Goal: Obtain resource: Download file/media

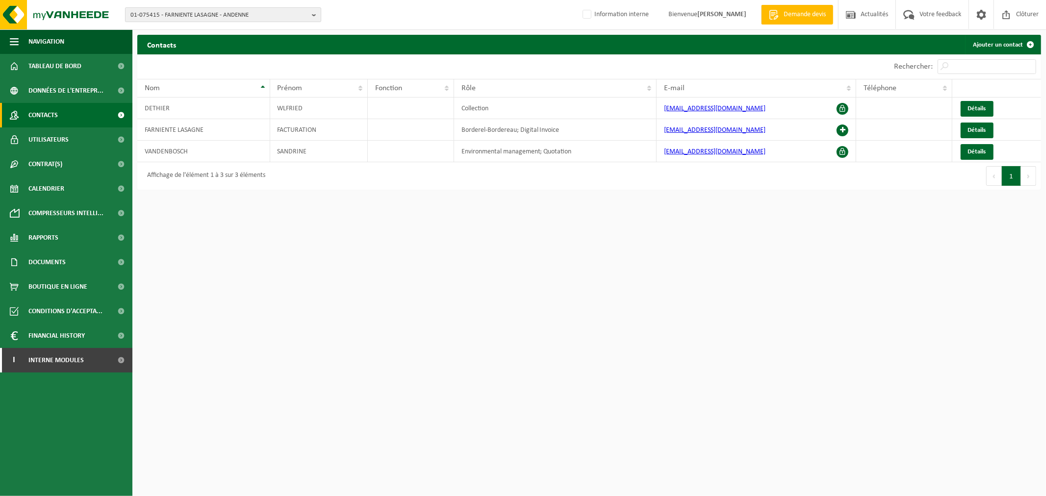
click at [158, 16] on span "01-075415 - FARNIENTE LASAGNE - ANDENNE" at bounding box center [219, 15] width 178 height 15
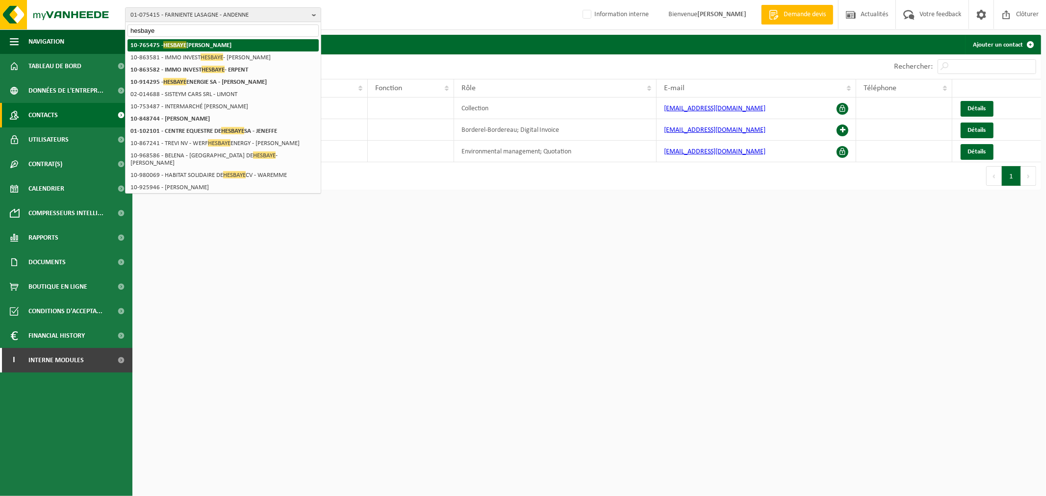
type input "hesbaye"
click at [191, 46] on strong "10-765475 - HESBAYE FROST - GEER" at bounding box center [180, 44] width 101 height 7
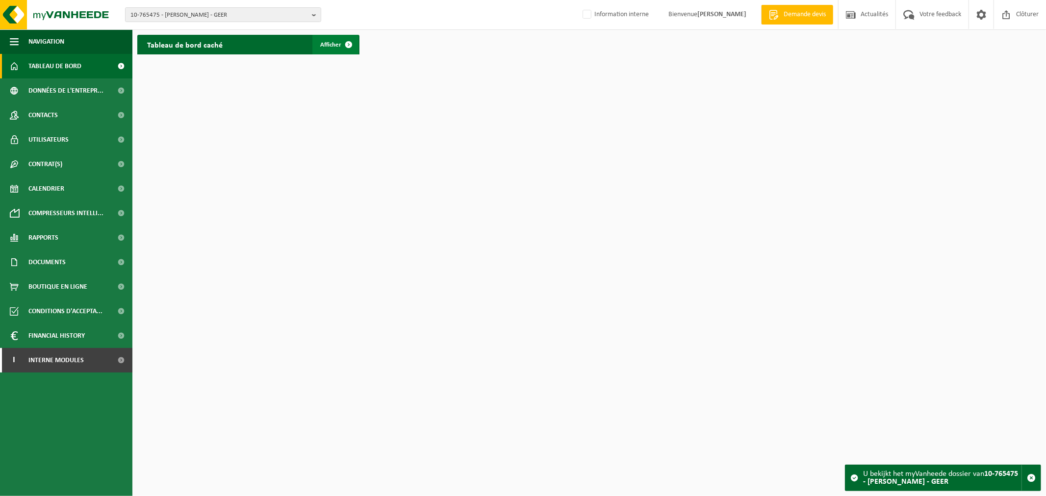
click at [326, 44] on span "Afficher" at bounding box center [330, 45] width 21 height 6
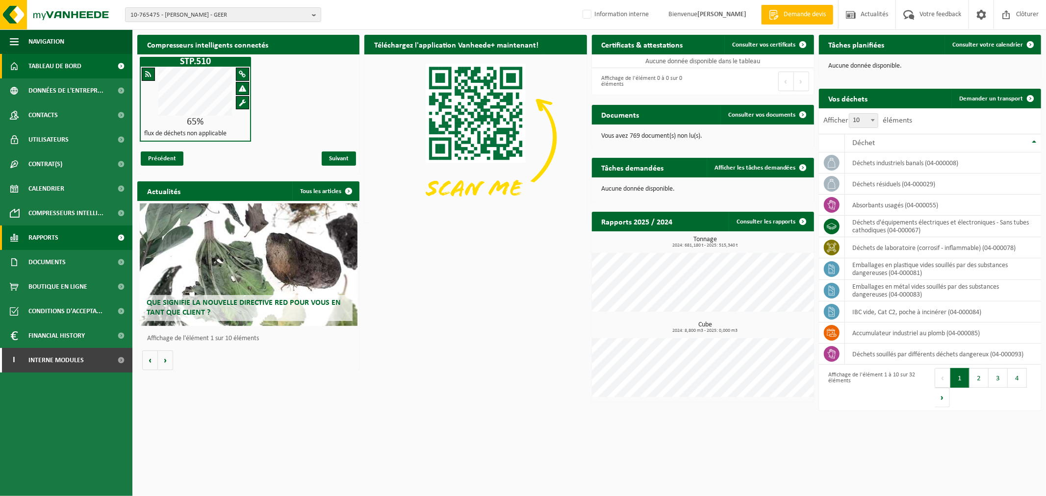
click at [60, 240] on link "Rapports" at bounding box center [66, 238] width 132 height 25
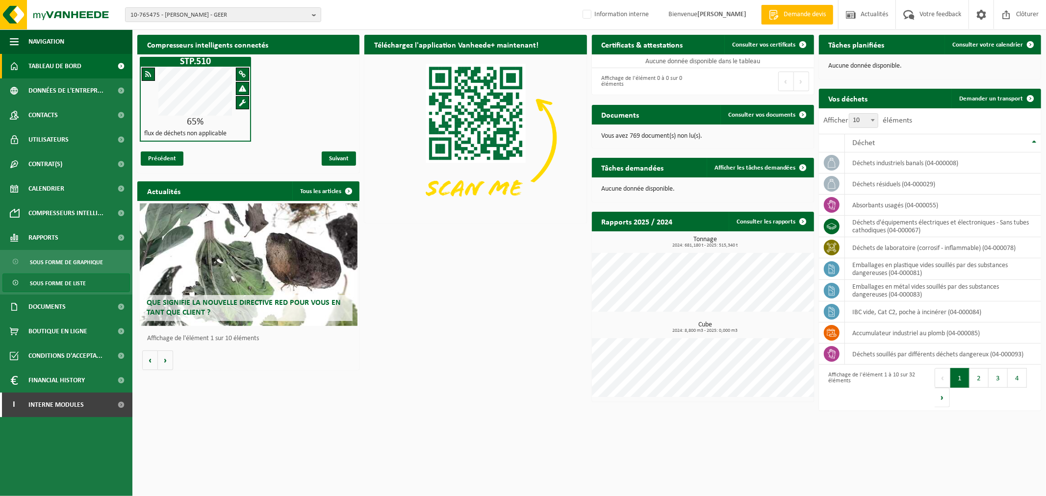
click at [58, 280] on span "Sous forme de liste" at bounding box center [58, 283] width 56 height 19
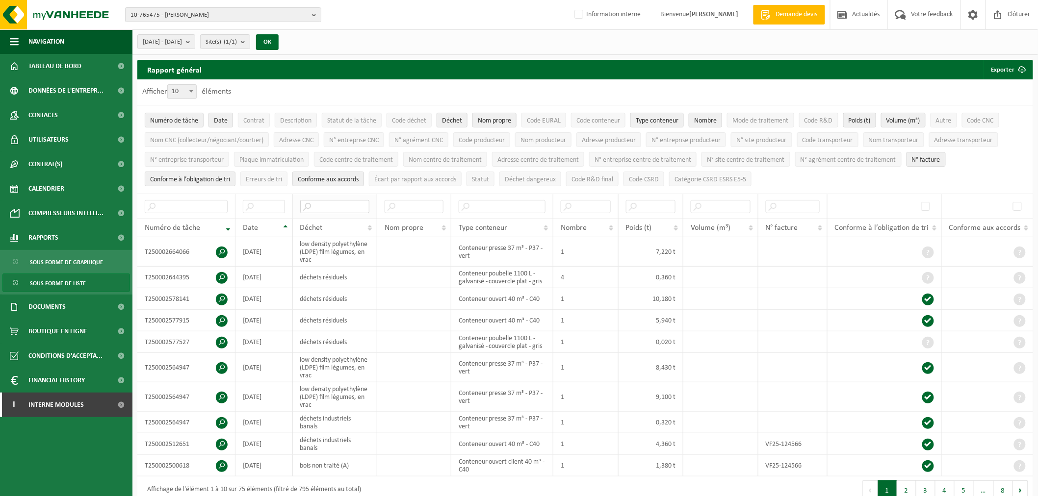
click at [330, 205] on input "text" at bounding box center [334, 206] width 69 height 13
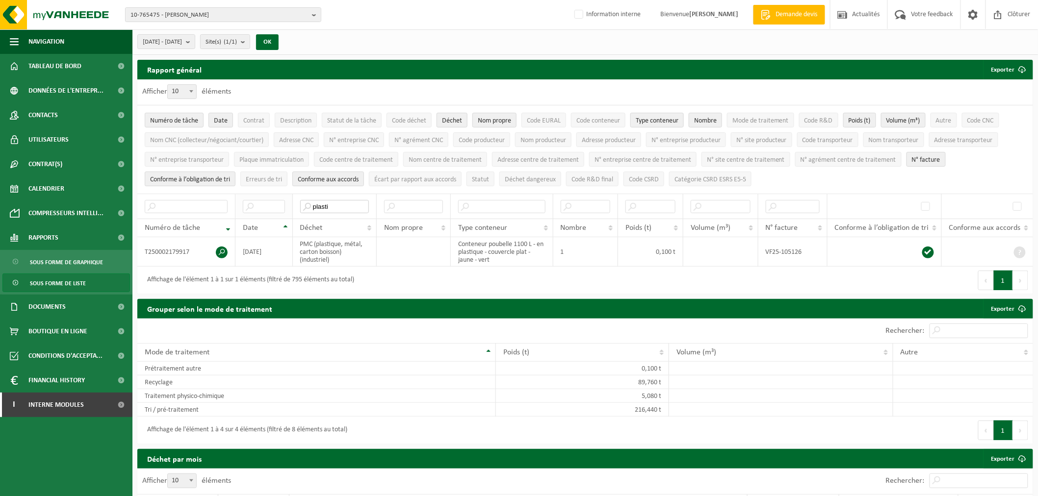
drag, startPoint x: 335, startPoint y: 201, endPoint x: 241, endPoint y: 202, distance: 93.7
click at [241, 202] on tr "plasti" at bounding box center [585, 206] width 896 height 25
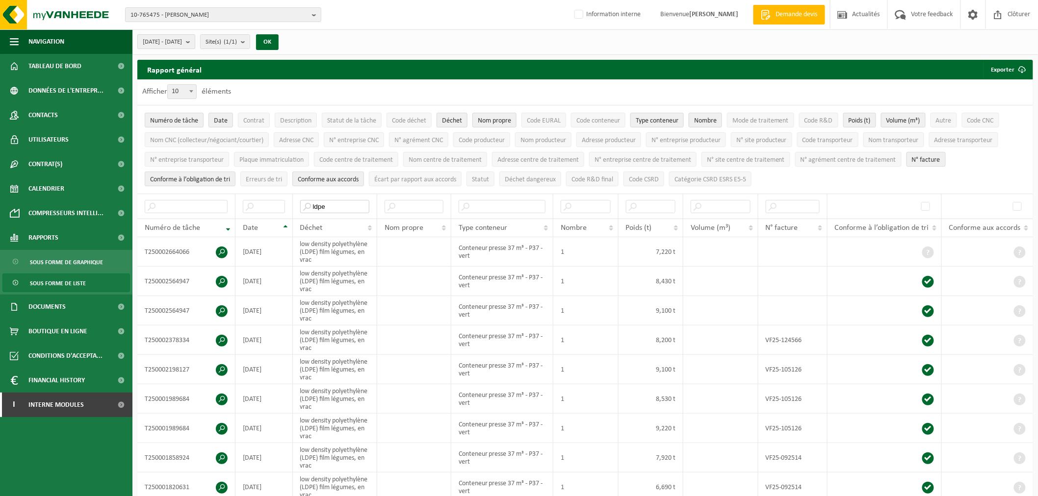
type input "ldpe"
click at [195, 39] on b "submit" at bounding box center [190, 42] width 9 height 14
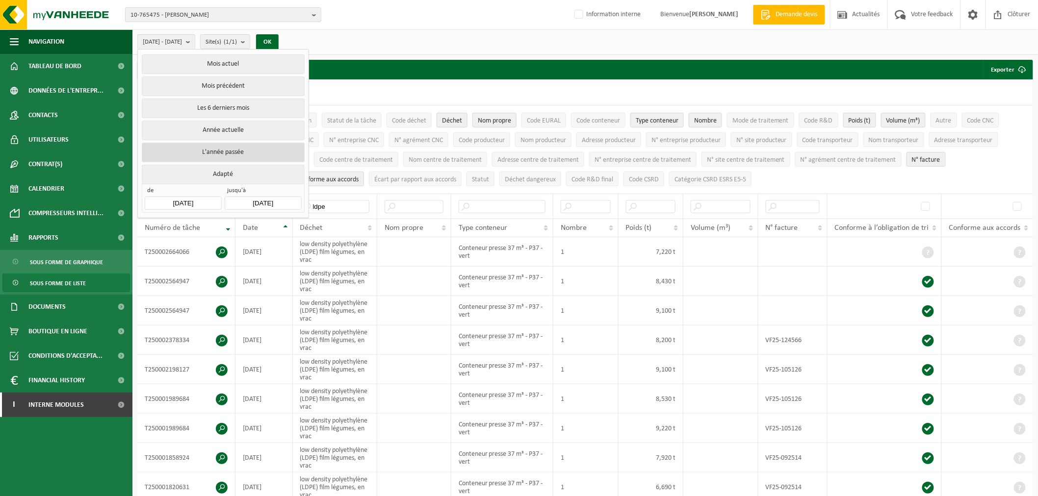
click at [226, 146] on button "L'année passée" at bounding box center [223, 153] width 162 height 20
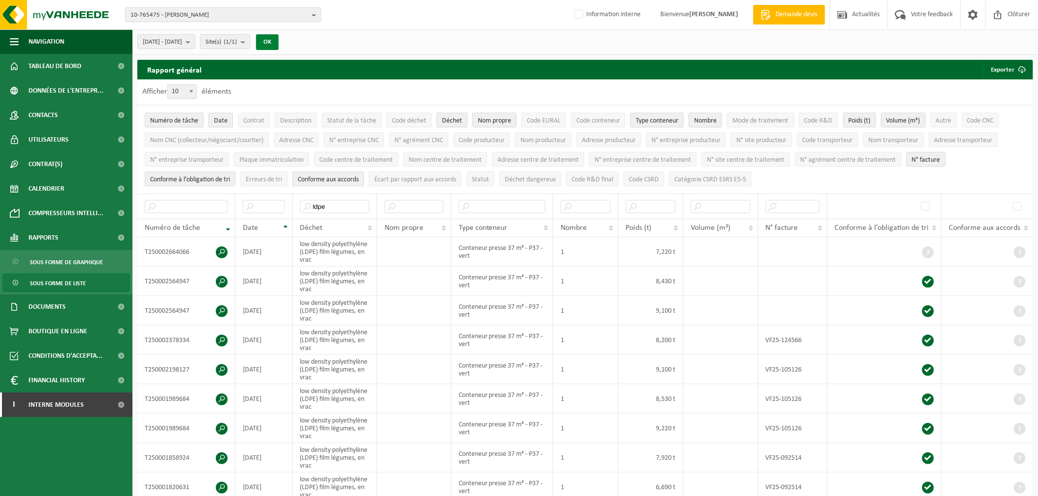
click at [279, 38] on button "OK" at bounding box center [267, 42] width 23 height 16
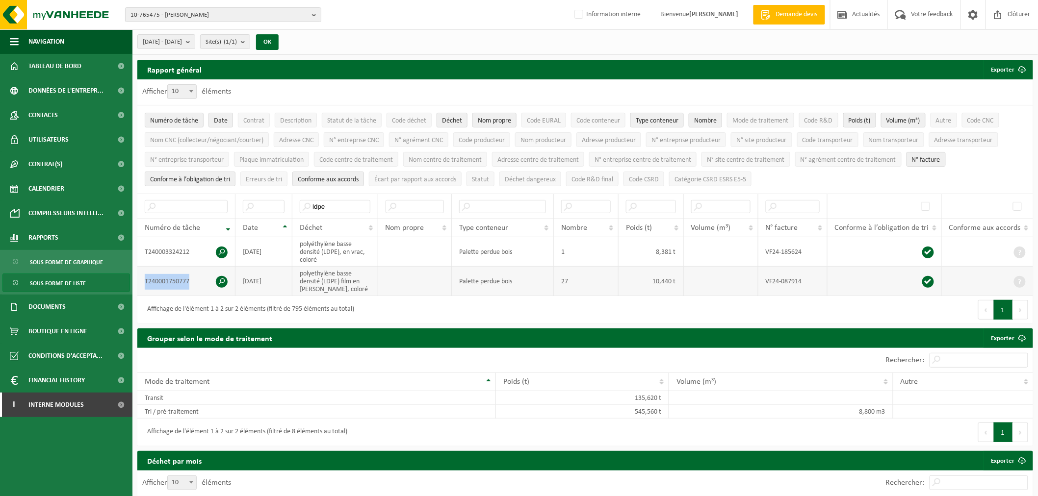
drag, startPoint x: 199, startPoint y: 277, endPoint x: 145, endPoint y: 278, distance: 54.5
click at [145, 278] on td "T240001750777" at bounding box center [186, 281] width 98 height 29
copy td "T240001750777"
click at [201, 301] on div "Affichage de l'élément 1 à 2 sur 2 éléments (filtré de 795 éléments au total)" at bounding box center [248, 310] width 212 height 18
click at [221, 277] on span at bounding box center [222, 282] width 12 height 12
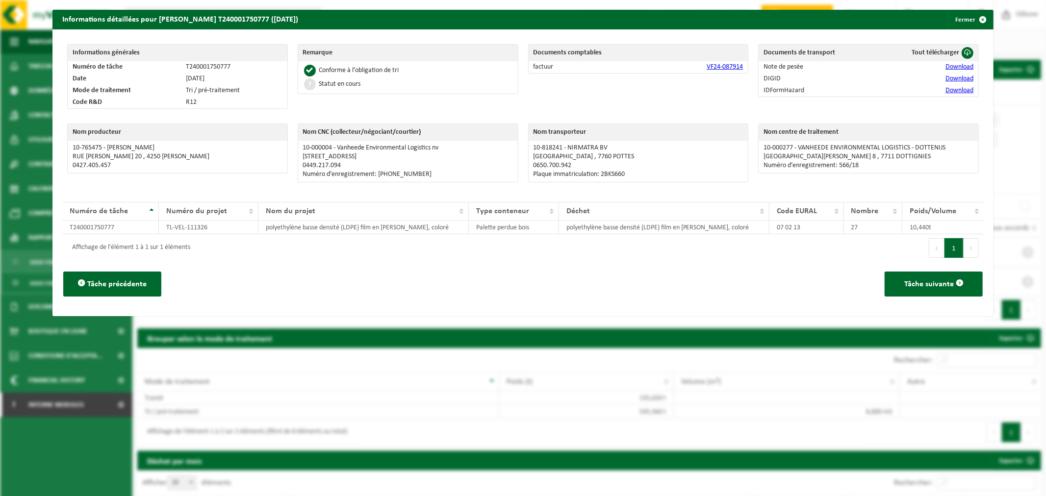
click at [718, 69] on link "VF24-087914" at bounding box center [725, 66] width 36 height 7
click at [973, 16] on span "button" at bounding box center [983, 20] width 20 height 20
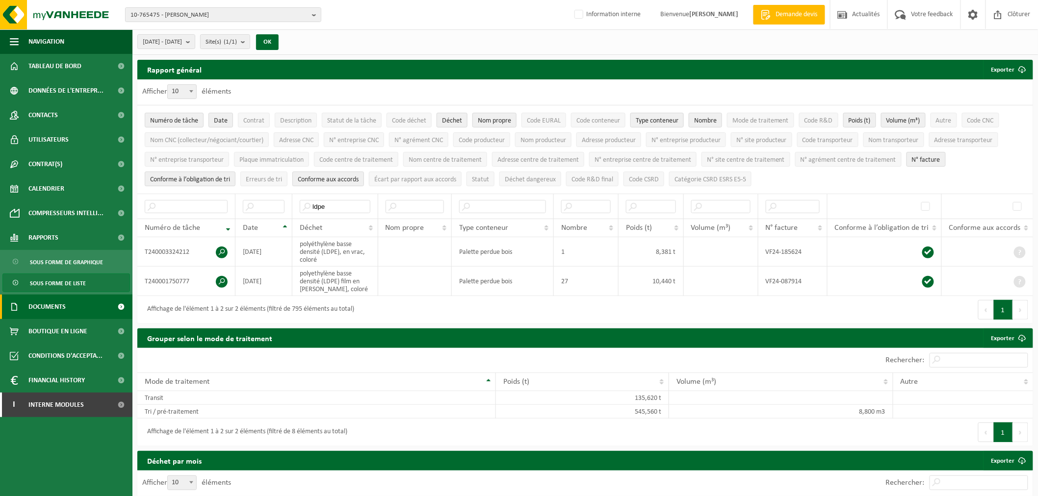
click at [65, 304] on span "Documents" at bounding box center [46, 307] width 37 height 25
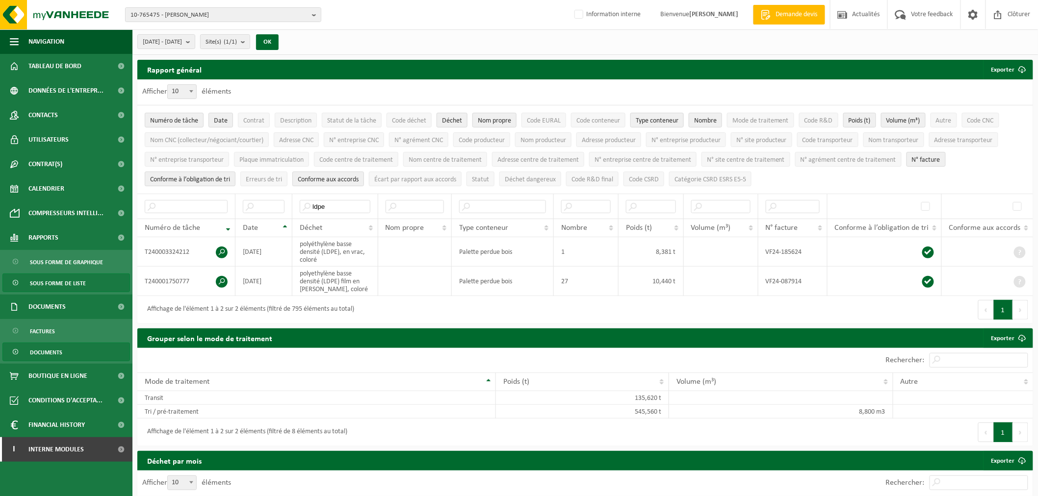
click at [60, 351] on span "Documents" at bounding box center [46, 352] width 32 height 19
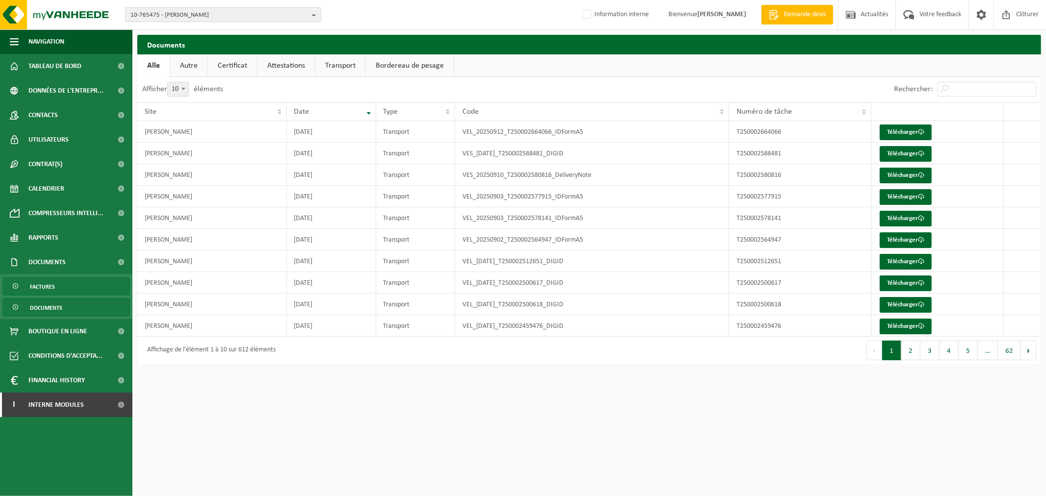
click at [64, 286] on link "Factures" at bounding box center [66, 286] width 128 height 19
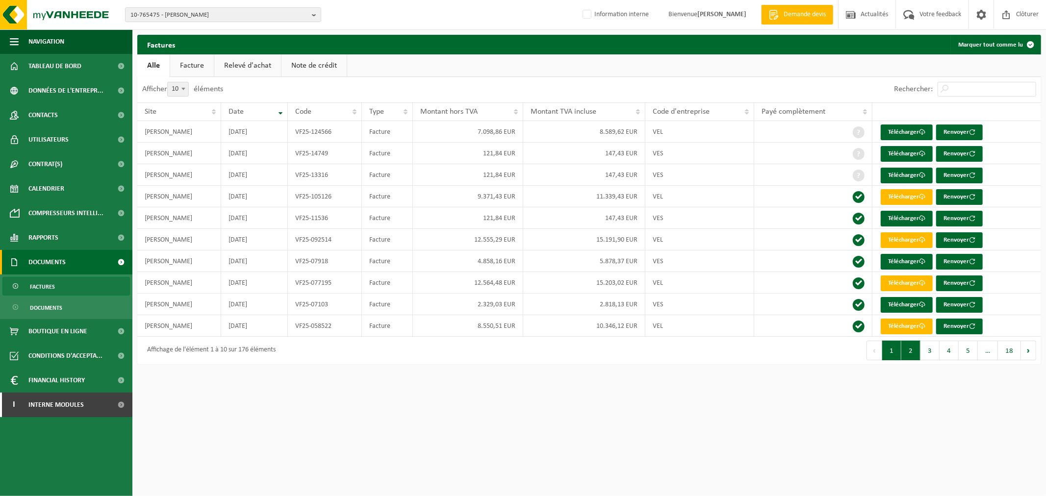
click at [912, 351] on button "2" at bounding box center [911, 351] width 19 height 20
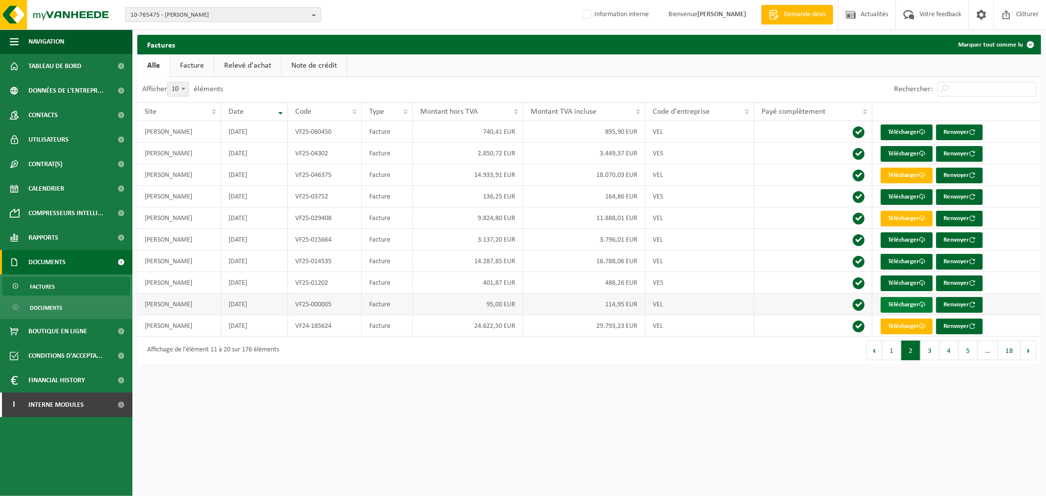
click at [905, 306] on link "Télécharger" at bounding box center [907, 305] width 52 height 16
click at [894, 257] on link "Télécharger" at bounding box center [907, 262] width 52 height 16
